Goal: Find specific page/section: Find specific page/section

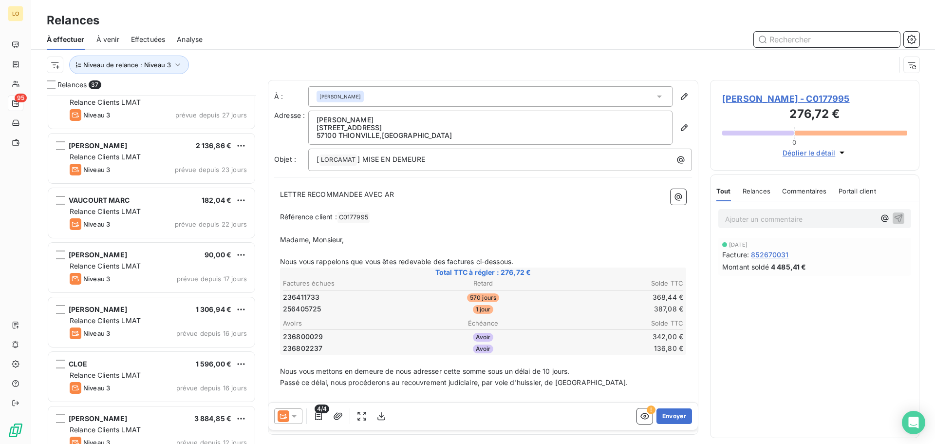
scroll to position [794, 0]
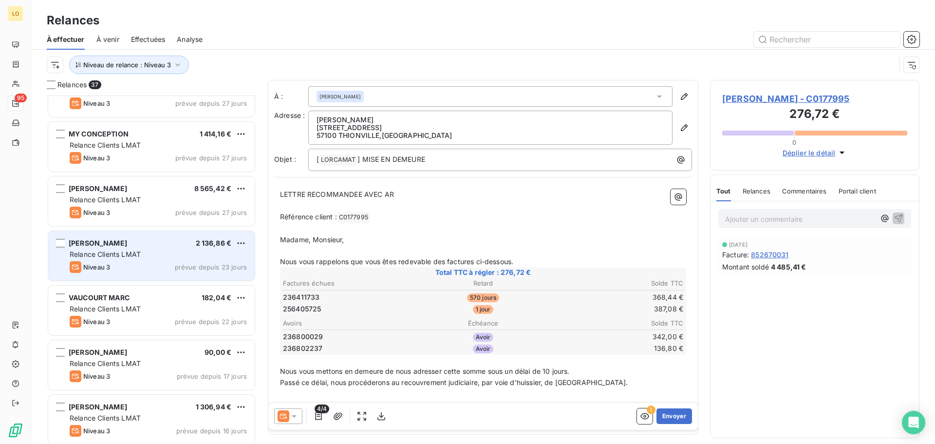
drag, startPoint x: 111, startPoint y: 246, endPoint x: 124, endPoint y: 245, distance: 13.7
click at [112, 246] on span "[PERSON_NAME]" at bounding box center [98, 243] width 58 height 8
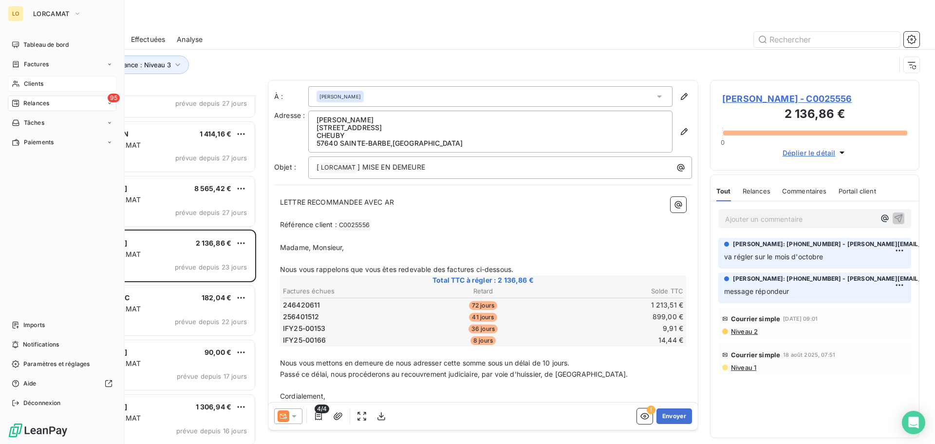
click at [13, 79] on div "Clients" at bounding box center [62, 84] width 109 height 16
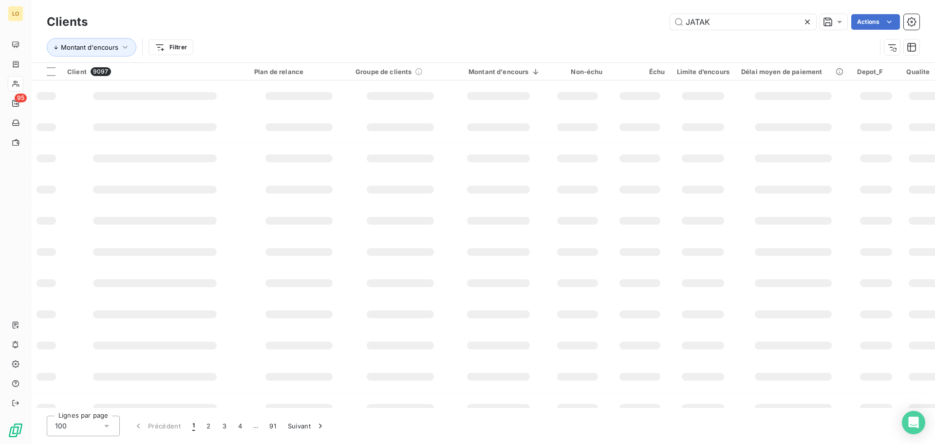
type input "JATAK"
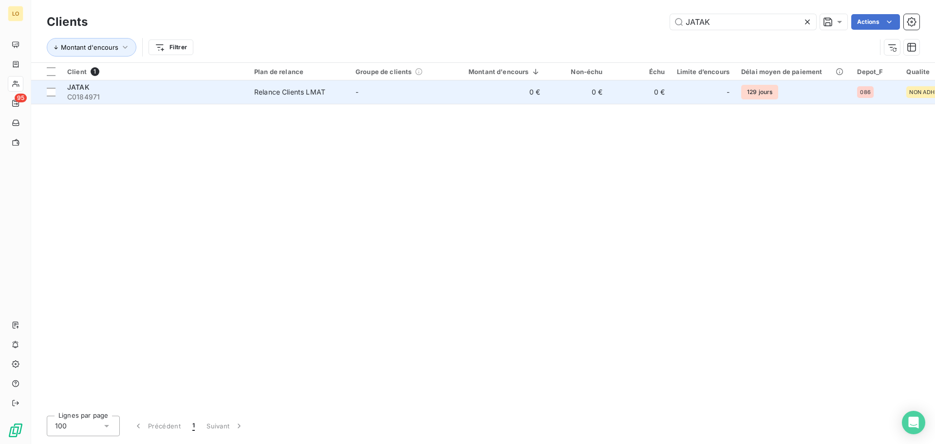
click at [105, 94] on span "C0184971" at bounding box center [154, 97] width 175 height 10
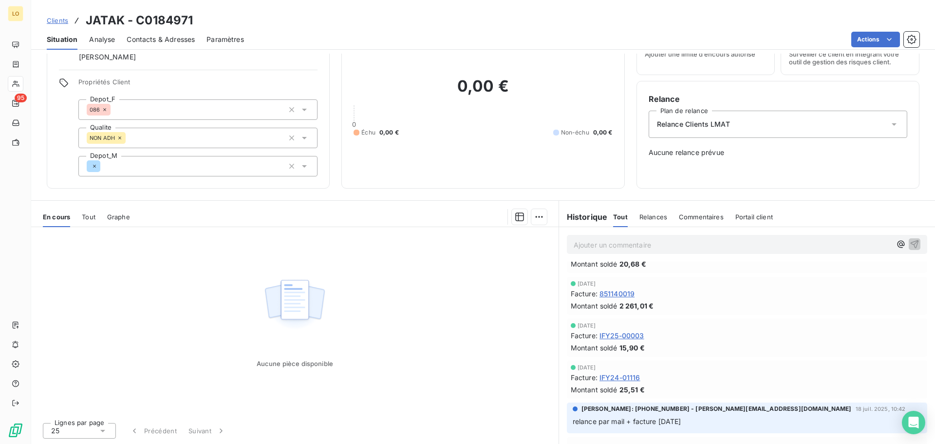
scroll to position [7, 0]
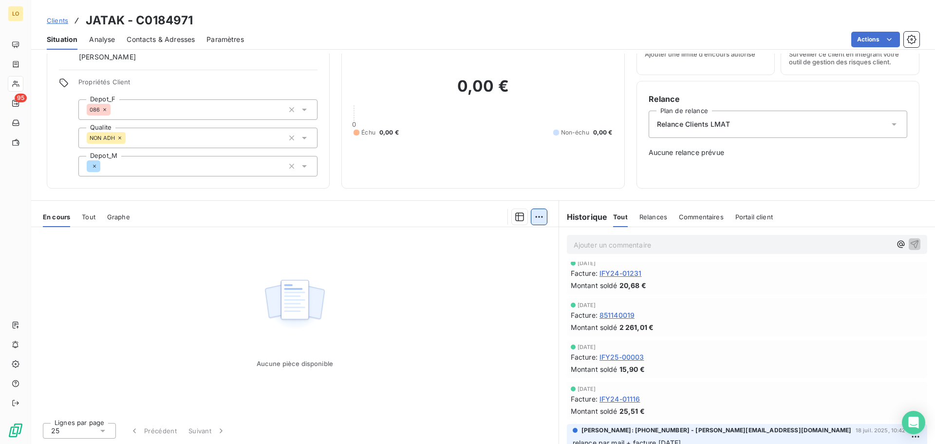
click at [531, 216] on html "LO 95 Clients JATAK - C0184971 Situation Analyse Contacts & Adresses Paramètres…" at bounding box center [467, 222] width 935 height 444
